Goal: Find contact information

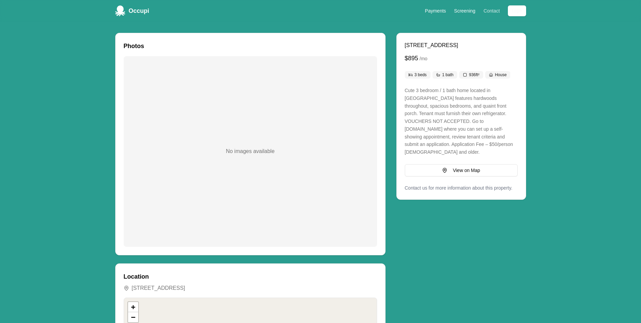
click at [487, 11] on link "Contact" at bounding box center [492, 10] width 16 height 5
